Goal: Task Accomplishment & Management: Use online tool/utility

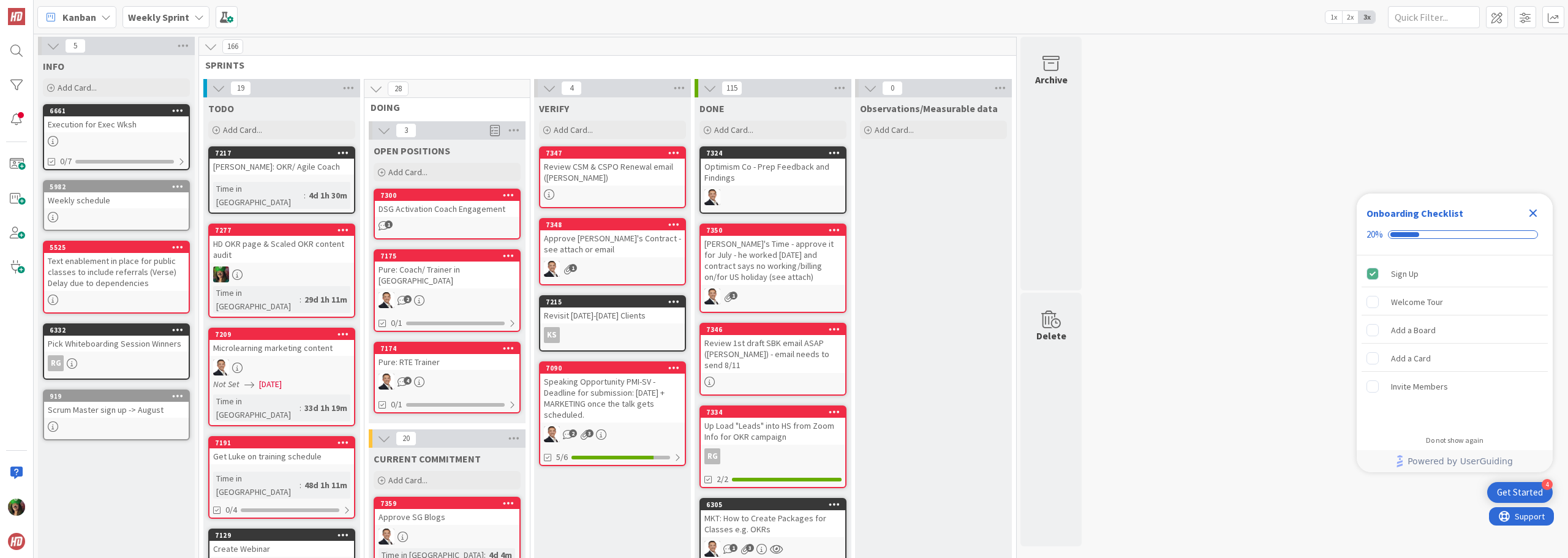
click at [1537, 212] on icon "Close Checklist" at bounding box center [1532, 212] width 15 height 15
click at [185, 11] on b "Weekly Sprint" at bounding box center [159, 17] width 62 height 12
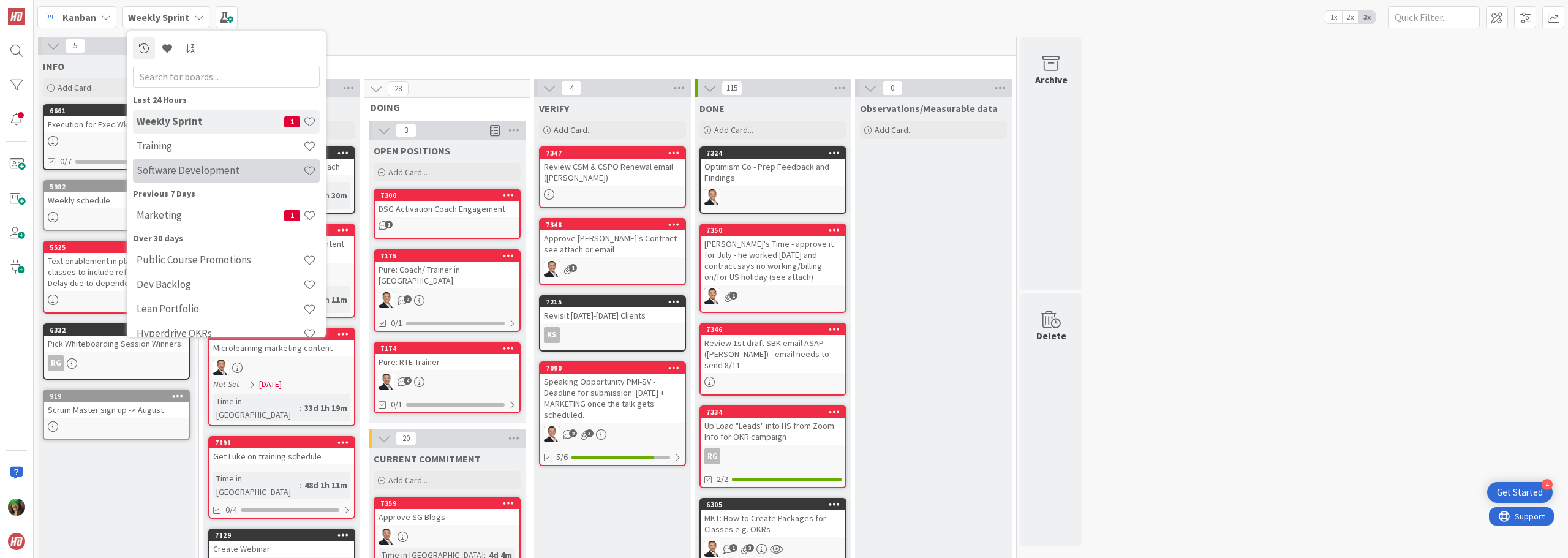
click at [168, 166] on h4 "Software Development" at bounding box center [220, 170] width 166 height 12
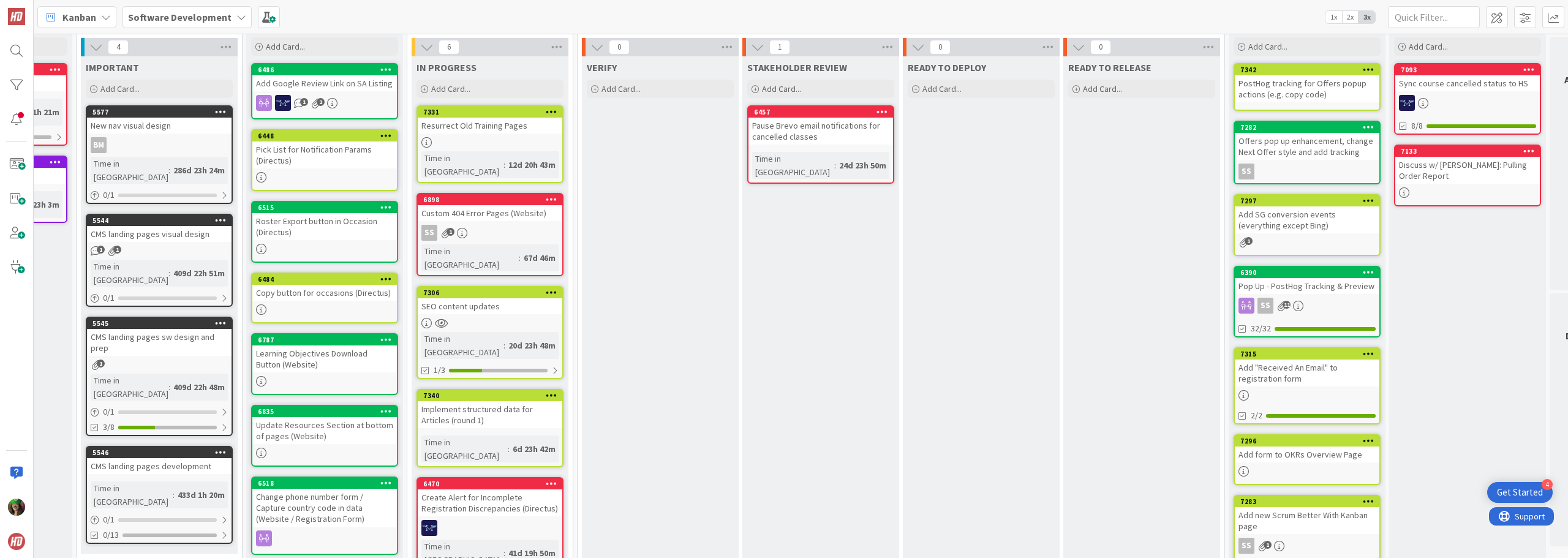
scroll to position [62, 283]
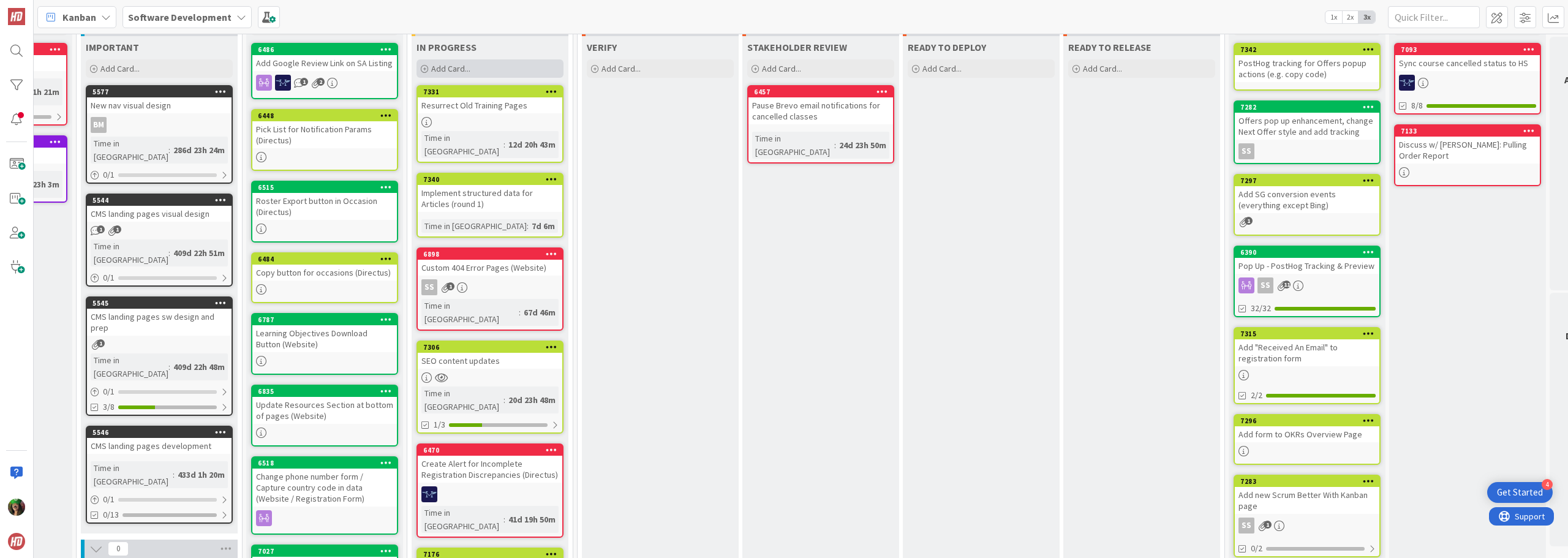
click at [435, 72] on span "Add Card..." at bounding box center [451, 68] width 39 height 11
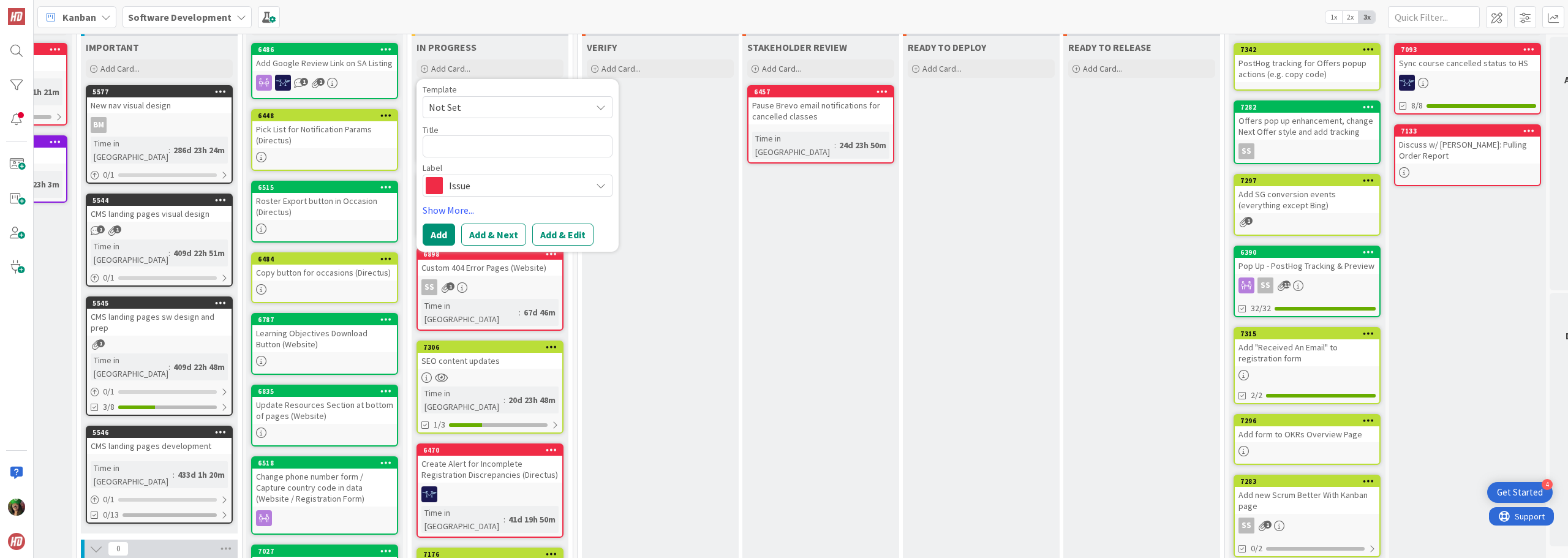
click at [475, 193] on span "Issue" at bounding box center [517, 185] width 136 height 17
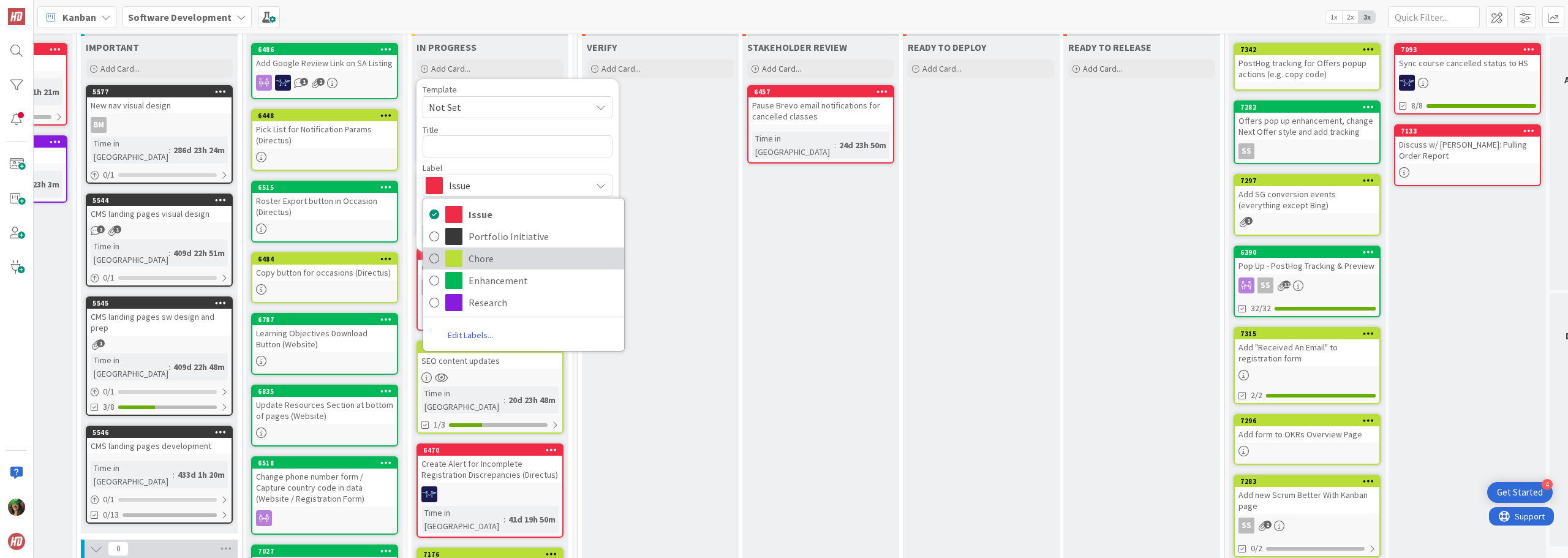
click at [490, 262] on span "Chore" at bounding box center [543, 258] width 149 height 18
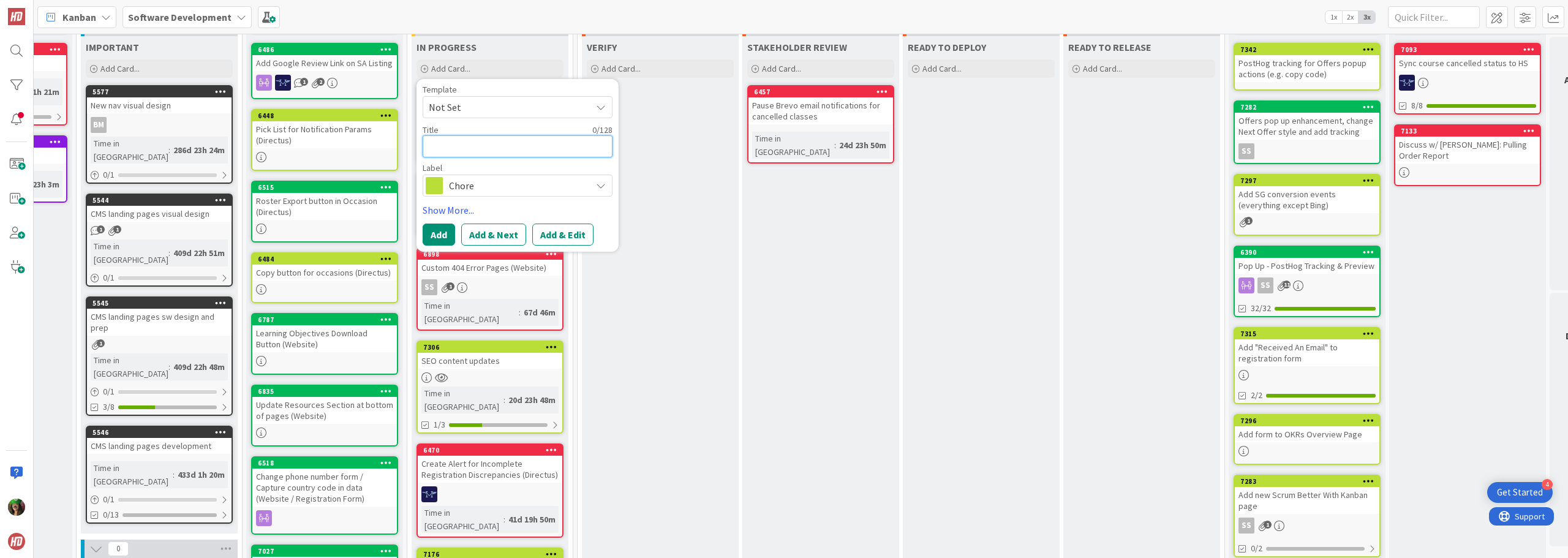
click at [473, 140] on textarea at bounding box center [517, 146] width 190 height 22
type textarea "x"
type textarea "B"
type textarea "x"
type textarea "Bo"
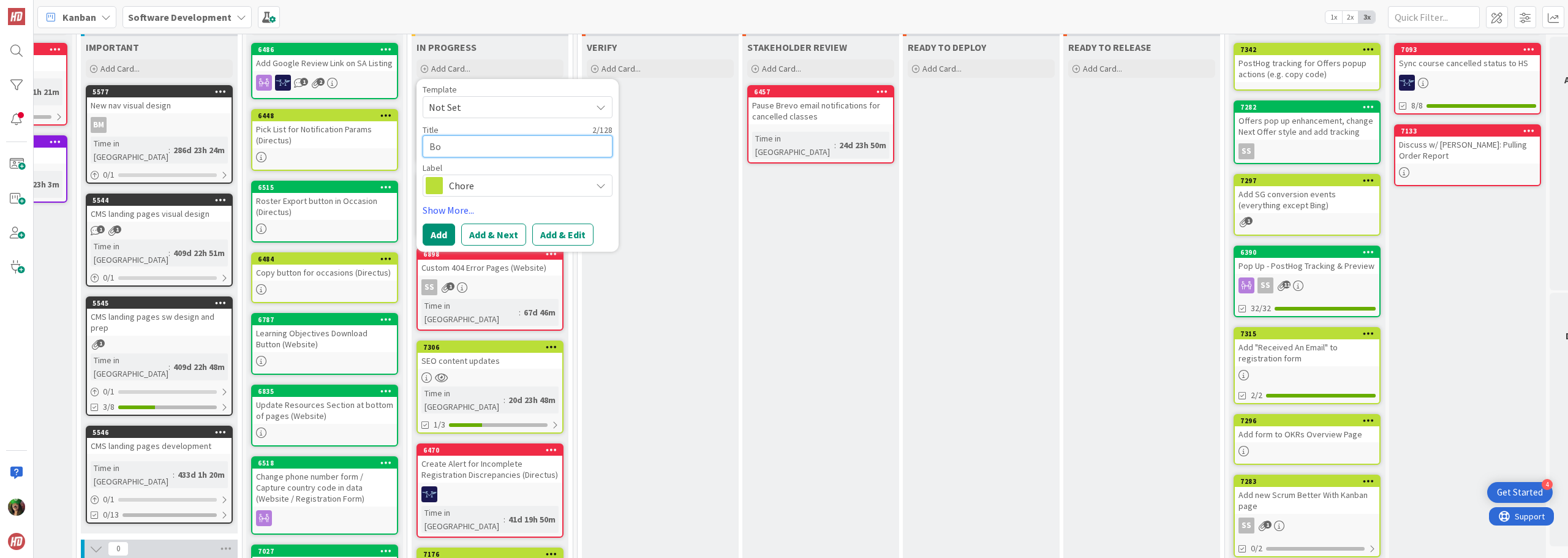
type textarea "x"
type textarea "Bol"
type textarea "x"
type textarea "Bold"
type textarea "x"
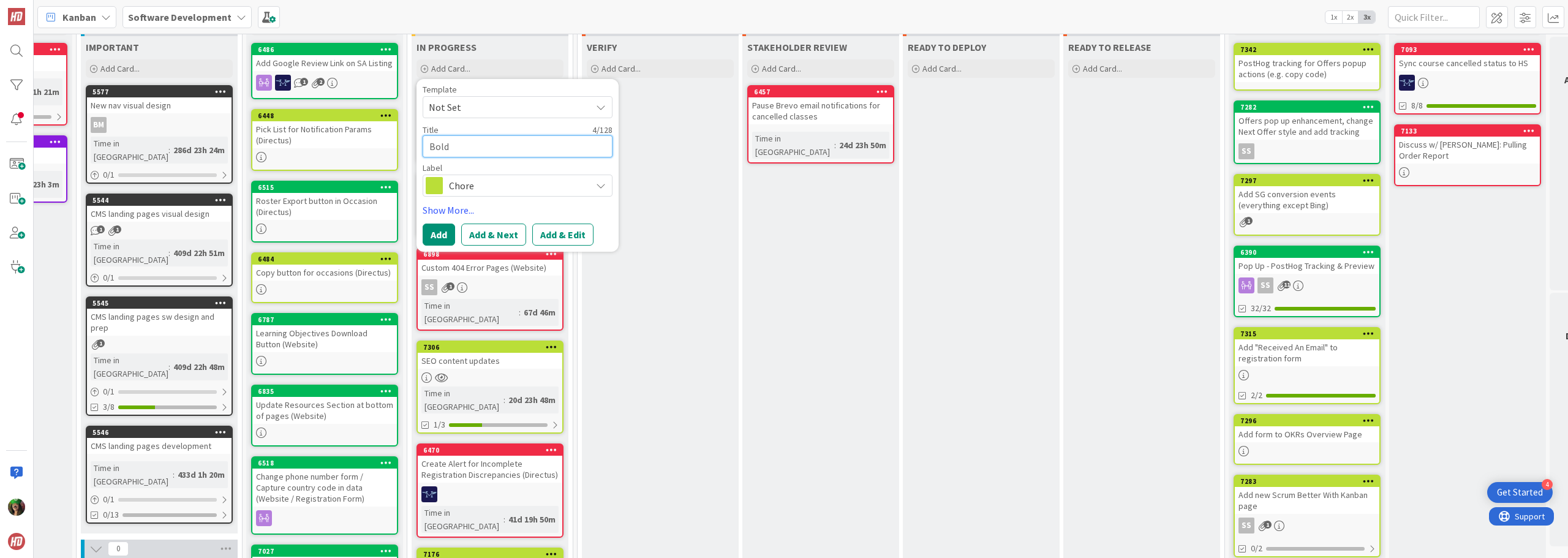
type textarea "Bold"
type textarea "x"
type textarea "Bold f"
type textarea "x"
type textarea "Bold fo"
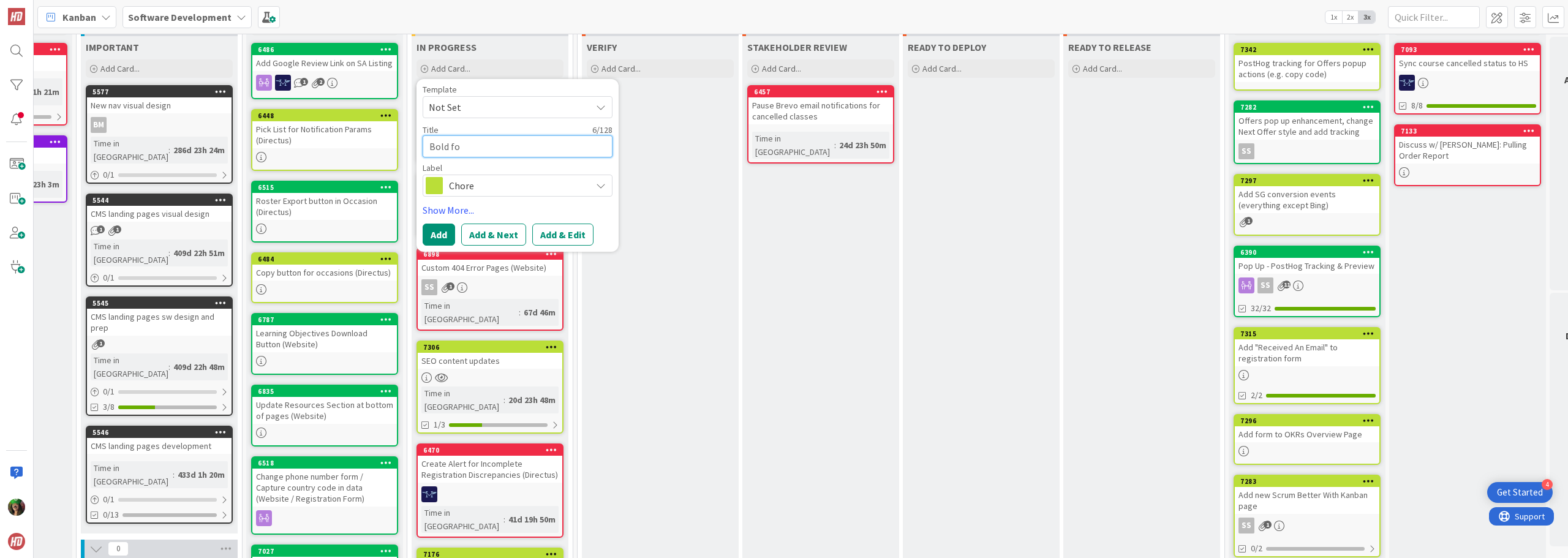
type textarea "x"
type textarea "Bold for"
type textarea "x"
type textarea "Bold for"
type textarea "x"
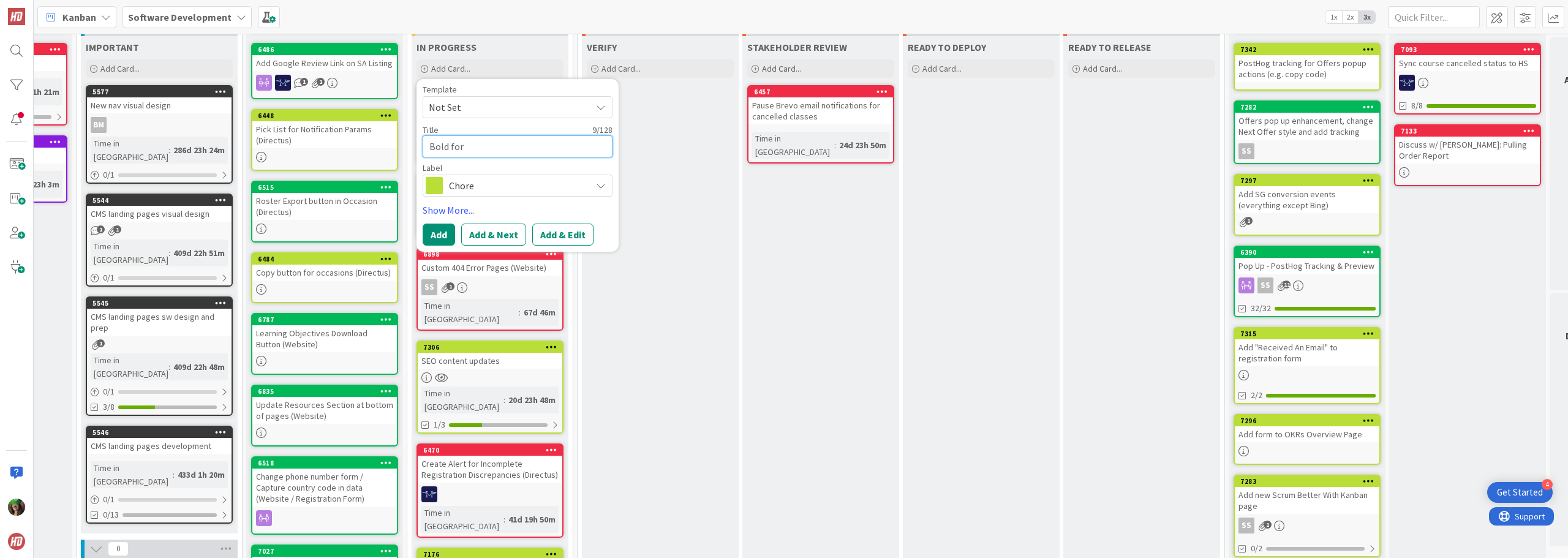
type textarea "Bold for P"
type textarea "x"
type textarea "Bold for PD"
type textarea "x"
type textarea "Bold for PDM"
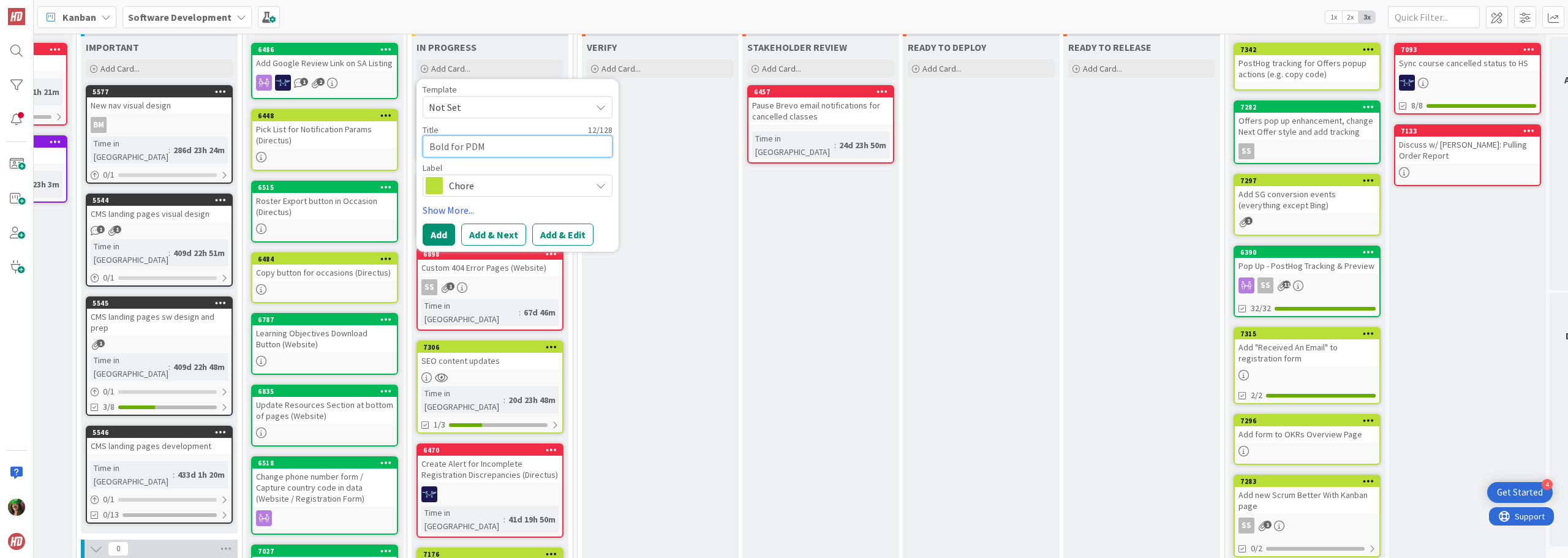
type textarea "x"
type textarea "Bold for PDM"
type textarea "x"
type textarea "Bold for PDM o"
type textarea "x"
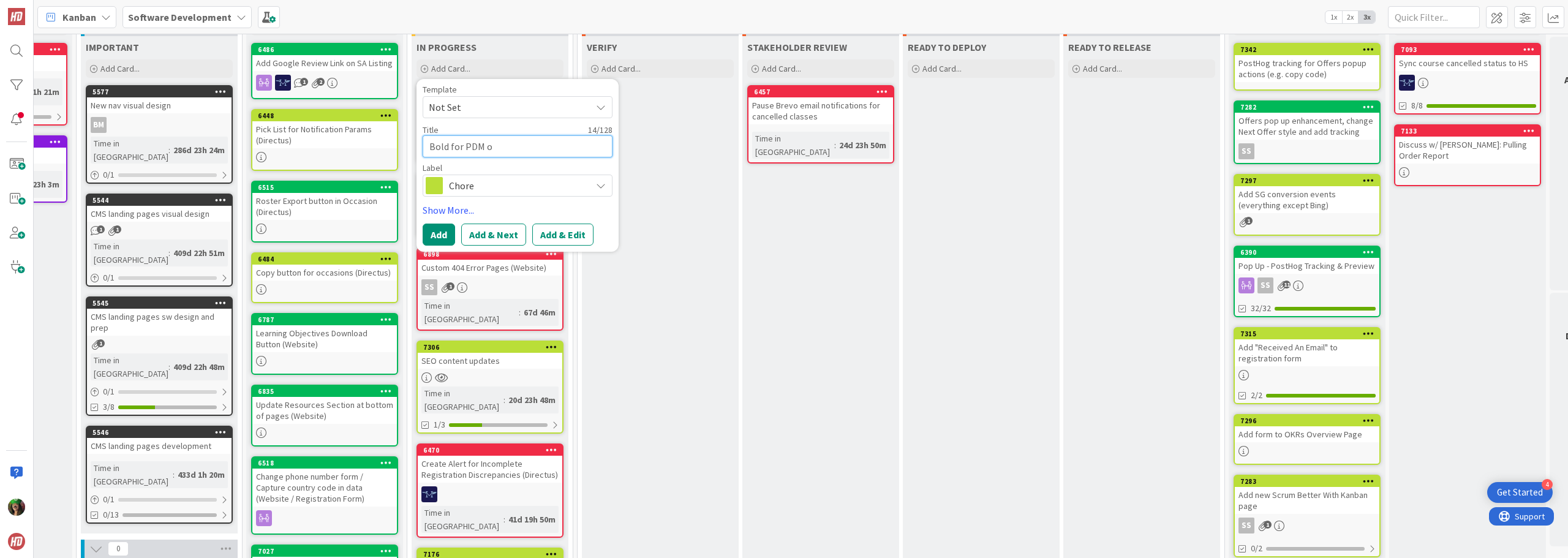
type textarea "Bold for PDM of"
type textarea "x"
type textarea "Bold for PDM off"
type textarea "x"
type textarea "Bold for PDM offe"
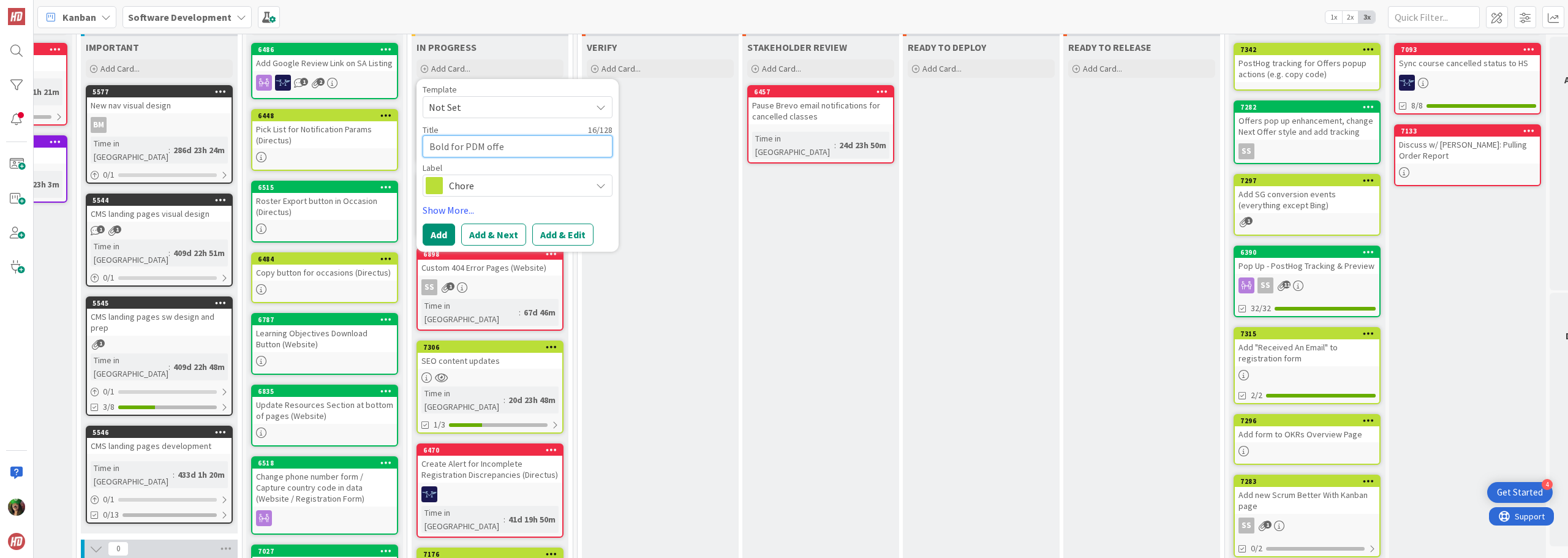
type textarea "x"
type textarea "Bold for PDM offer"
type textarea "x"
type textarea "Bold for PDM offer"
type textarea "x"
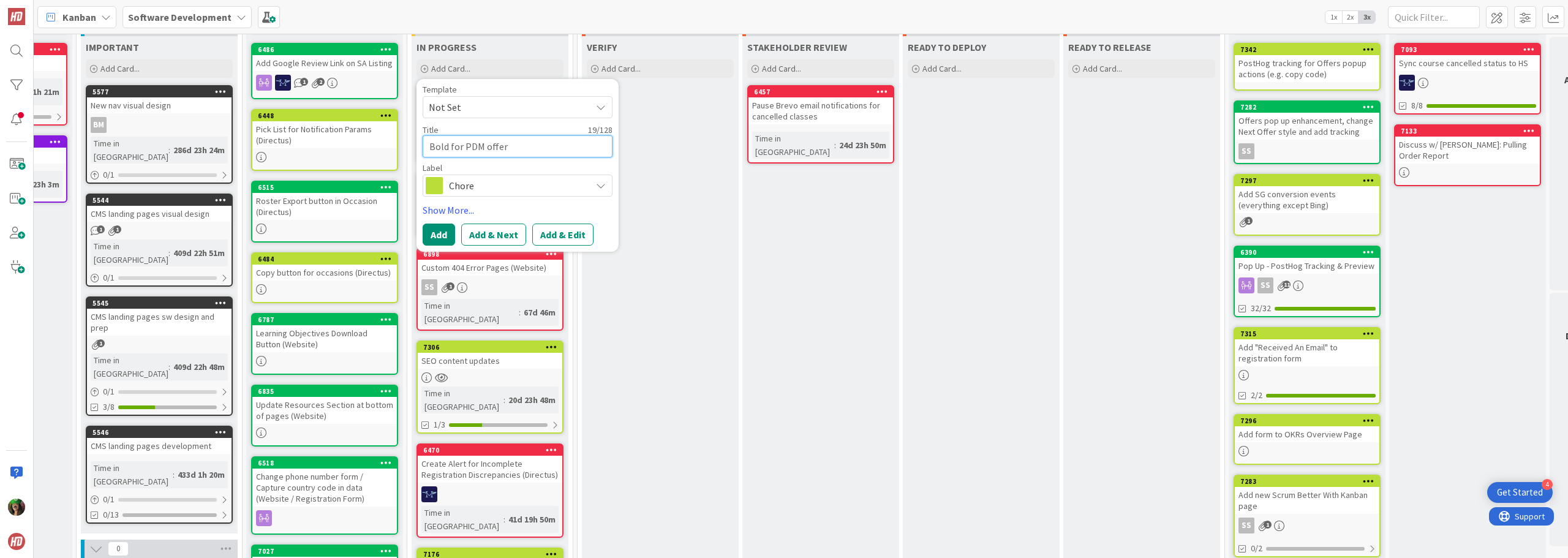
type textarea "Bold for PDM offer n"
type textarea "x"
type textarea "Bold for PDM offer no"
type textarea "x"
type textarea "Bold for PDM offer not"
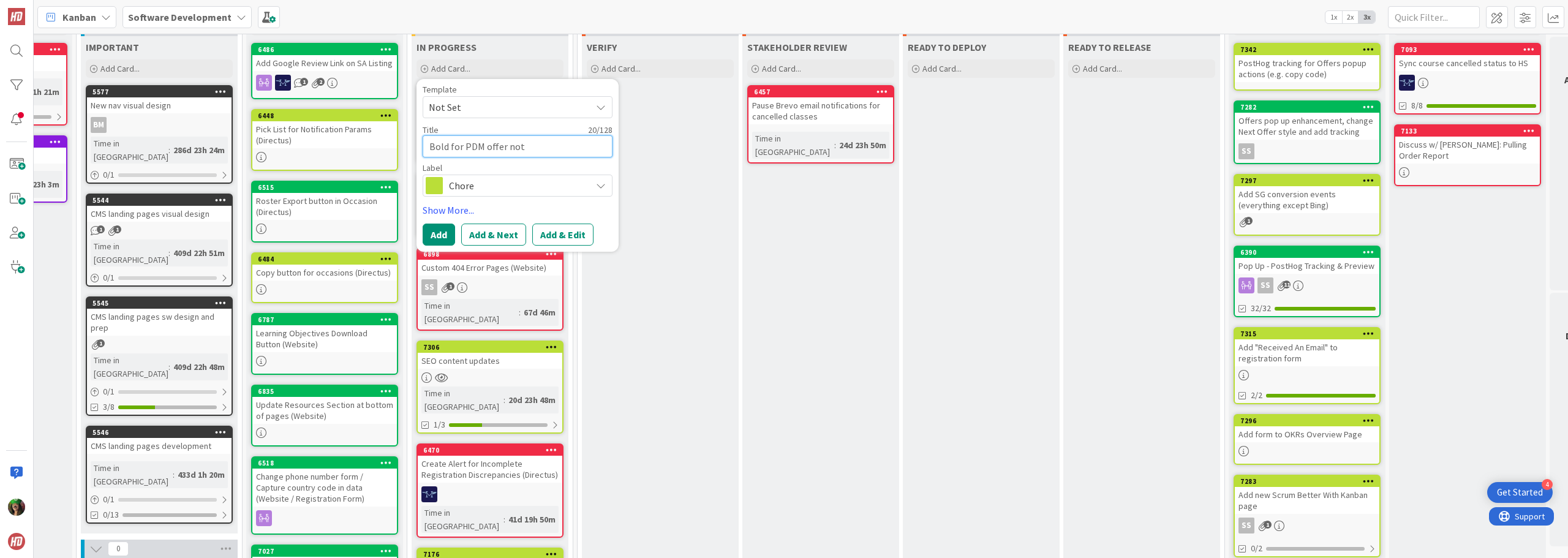
type textarea "x"
type textarea "Bold for PDM offer not"
type textarea "x"
type textarea "Bold for PDM offer not w"
type textarea "x"
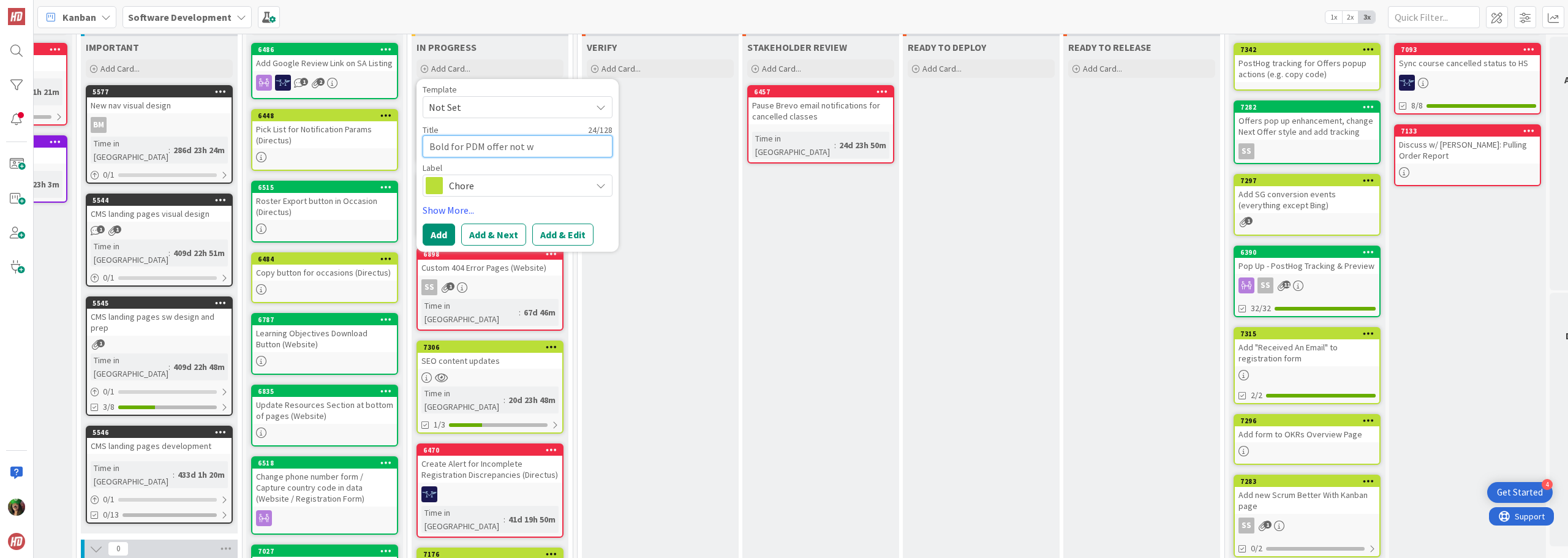
type textarea "Bold for PDM offer not wo"
type textarea "x"
type textarea "Bold for PDM offer not wor"
type textarea "x"
type textarea "Bold for PDM offer not work"
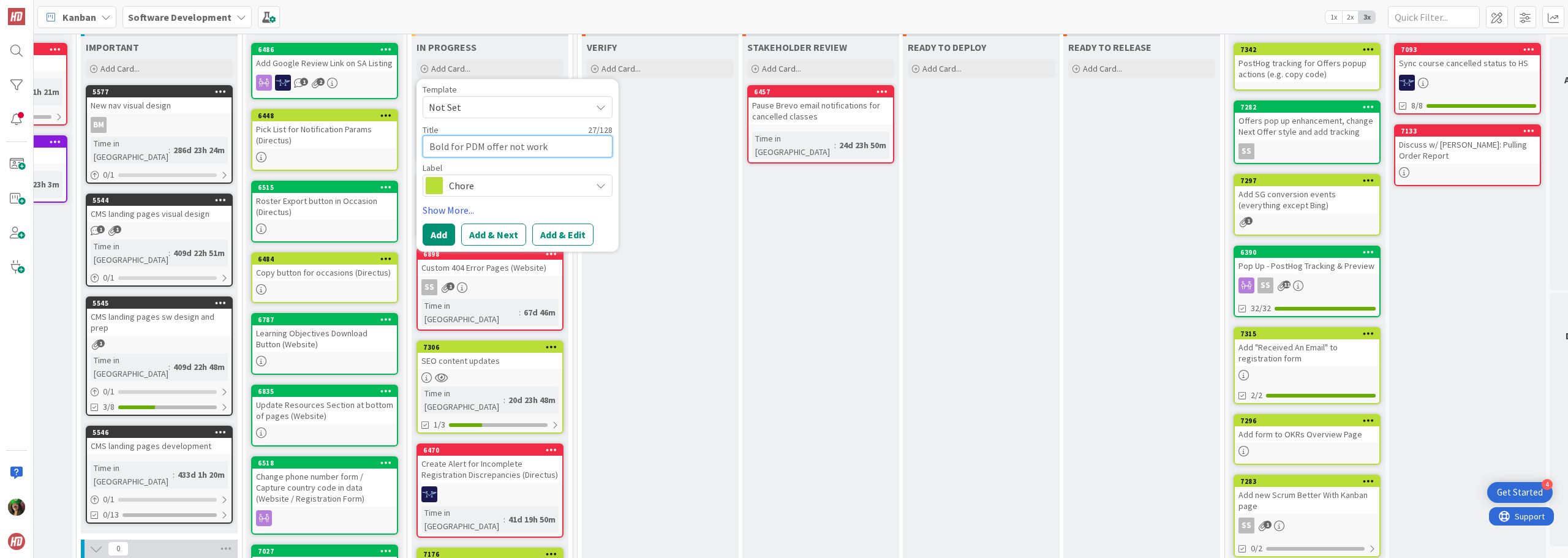
type textarea "x"
type textarea "Bold for PDM offer not worki"
type textarea "x"
type textarea "Bold for PDM offer not workin"
type textarea "x"
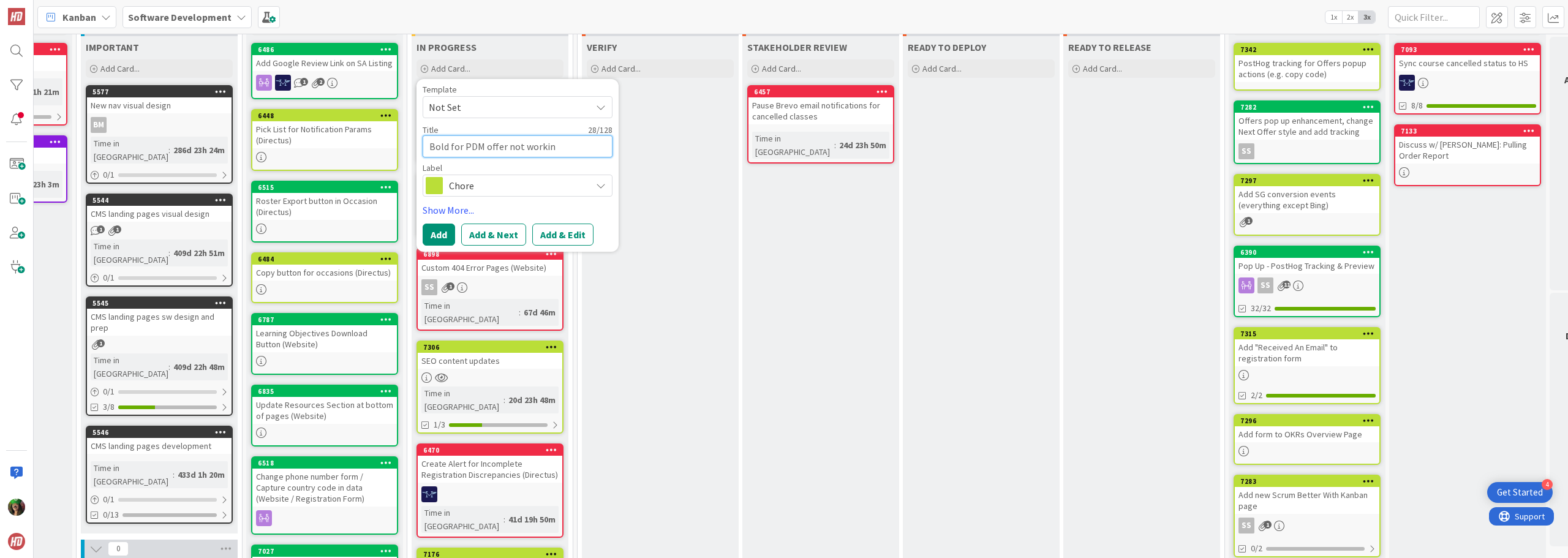
type textarea "Bold for PDM offer not working"
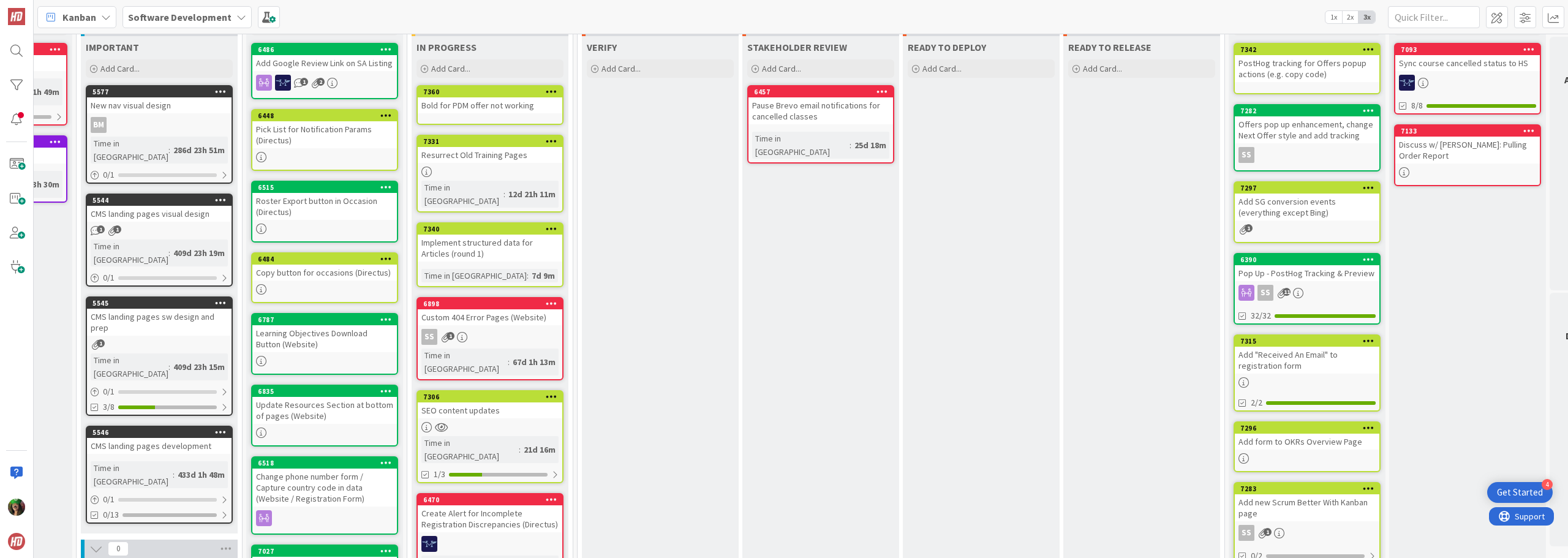
click at [485, 106] on div "Bold for PDM offer not working" at bounding box center [490, 105] width 145 height 16
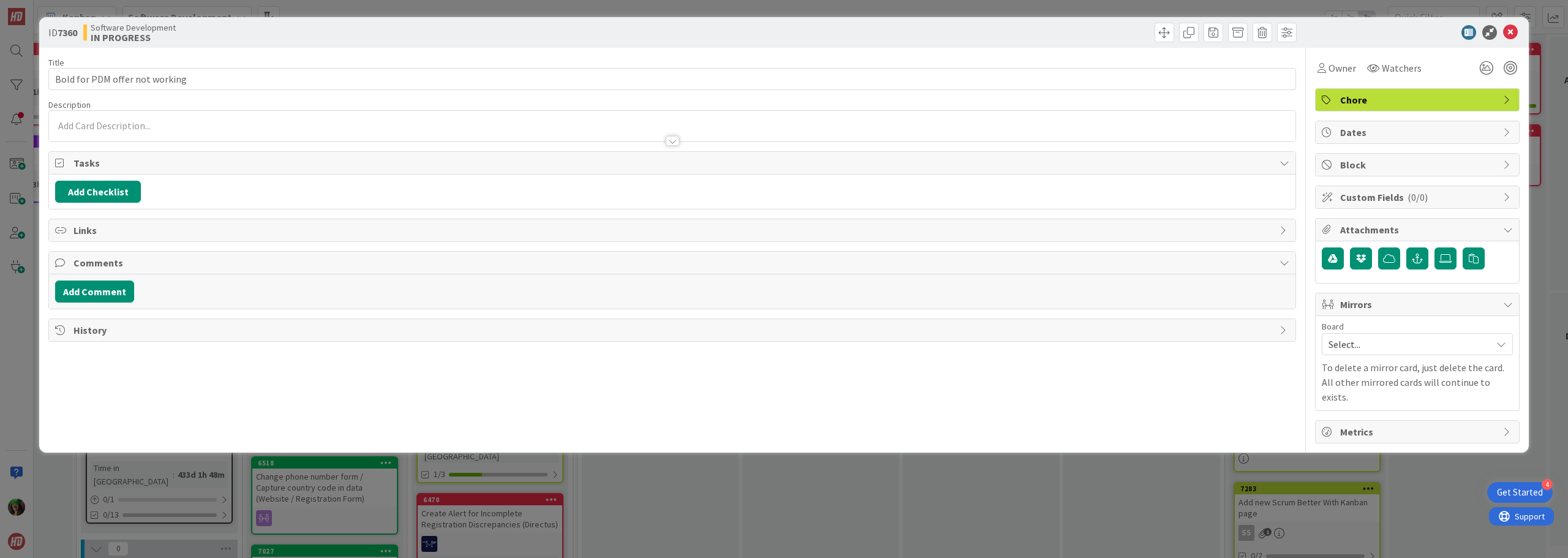
click at [137, 128] on div at bounding box center [673, 134] width 1246 height 13
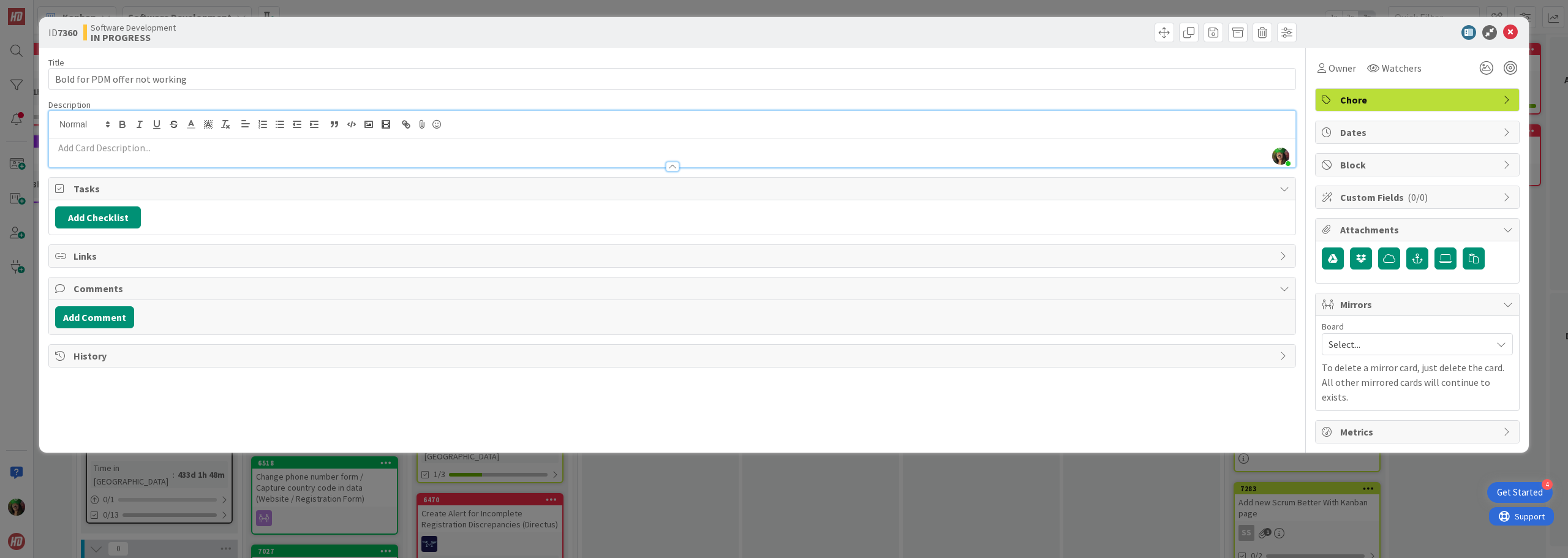
click at [141, 147] on p at bounding box center [673, 148] width 1234 height 14
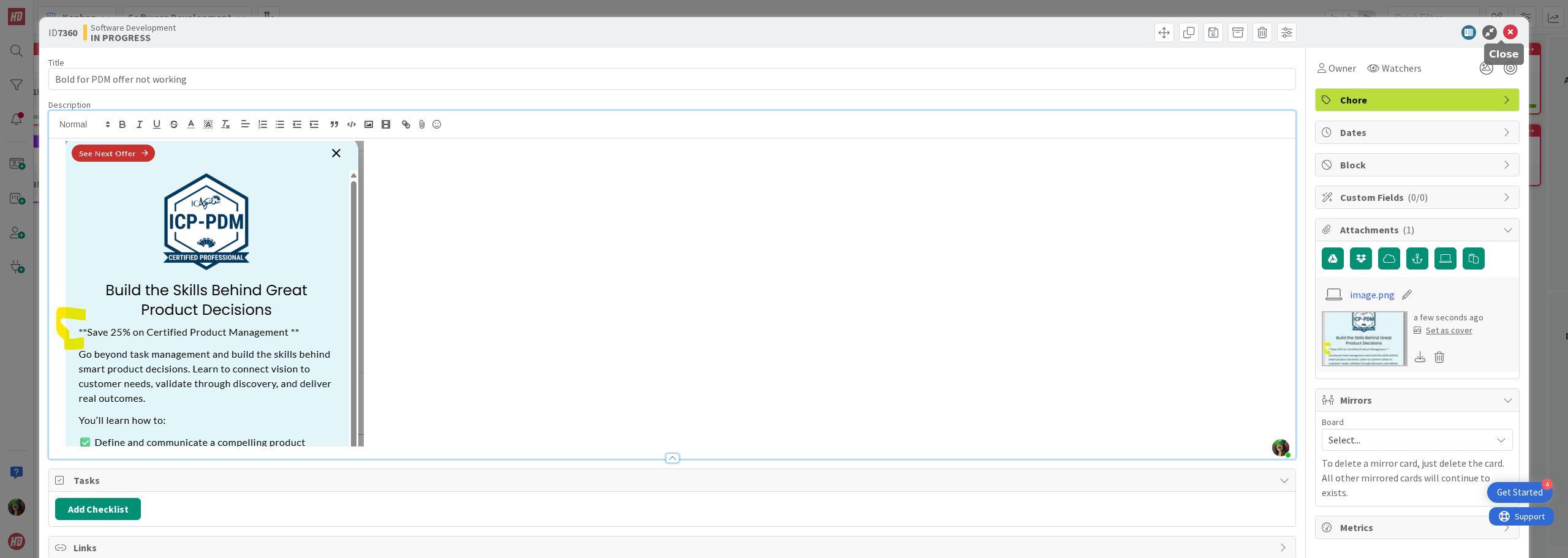
click at [1503, 33] on icon at bounding box center [1510, 32] width 15 height 15
